Goal: Task Accomplishment & Management: Use online tool/utility

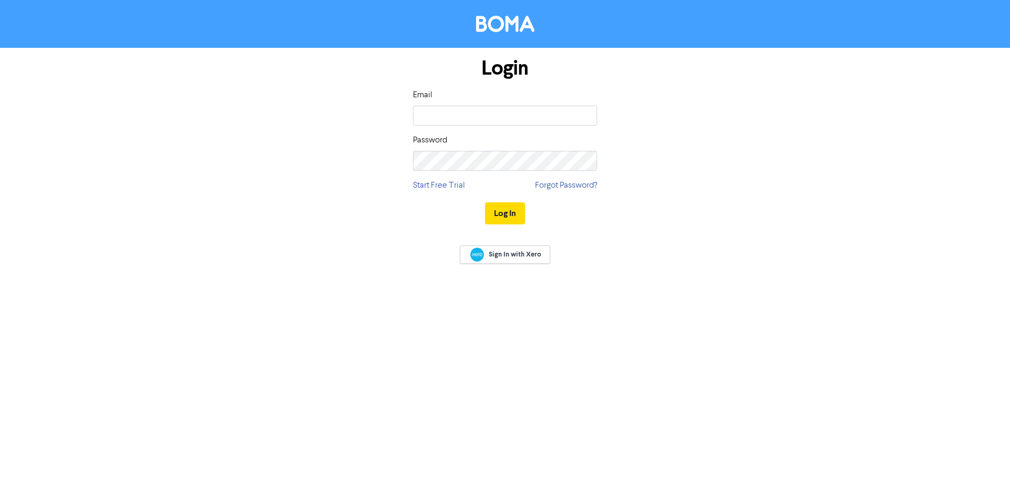
type input "[EMAIL_ADDRESS][DOMAIN_NAME]"
click at [485, 203] on button "Log In" at bounding box center [505, 214] width 40 height 22
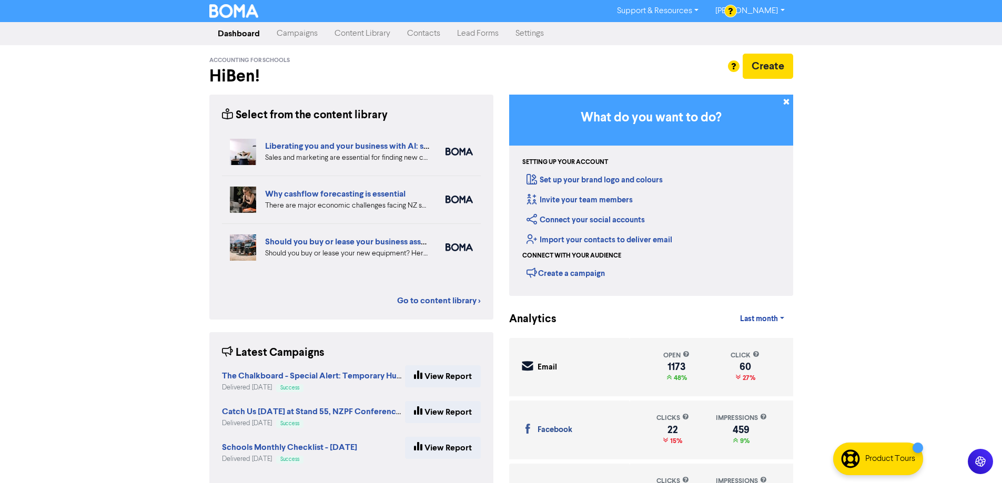
click at [310, 28] on link "Campaigns" at bounding box center [297, 33] width 58 height 21
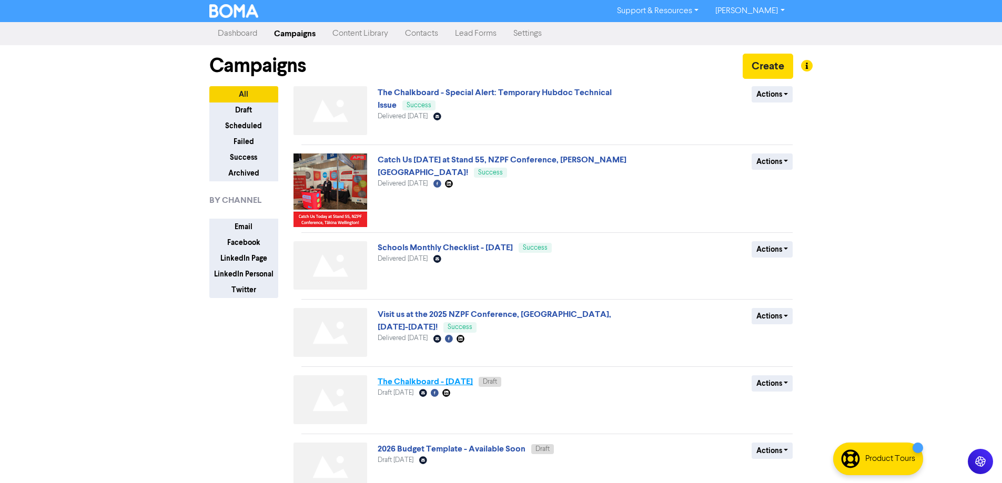
click at [473, 378] on link "The Chalkboard - [DATE]" at bounding box center [425, 382] width 95 height 11
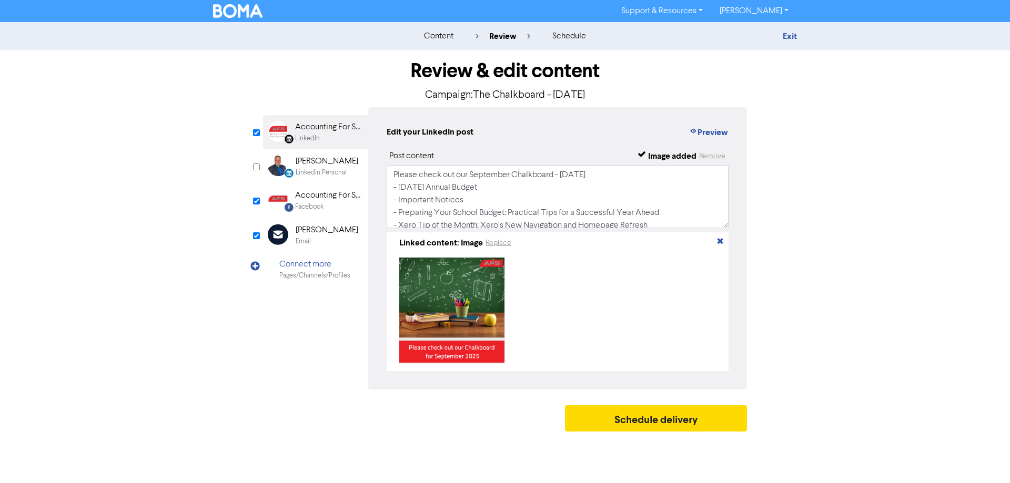
click at [345, 236] on div "Email Created with Sketch. [PERSON_NAME] Email" at bounding box center [315, 235] width 105 height 34
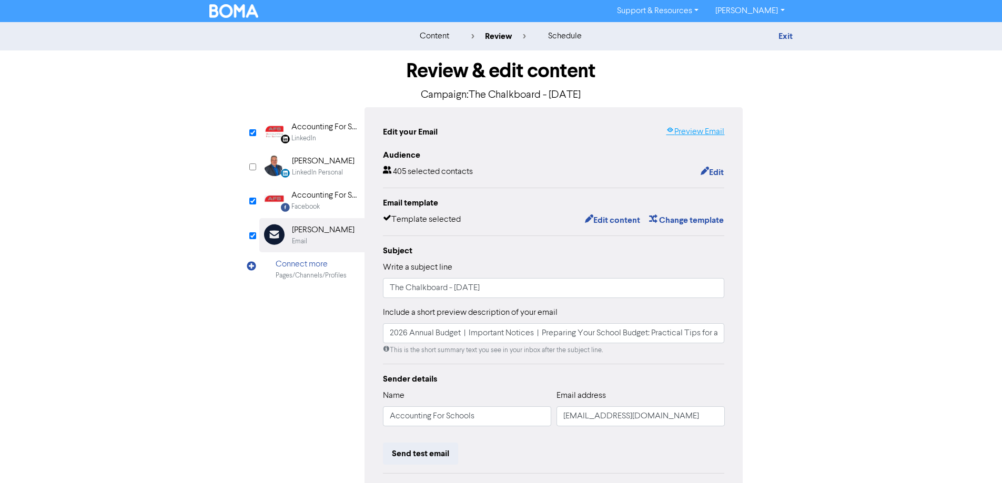
click at [695, 134] on link "Preview Email" at bounding box center [695, 132] width 58 height 13
